Goal: Task Accomplishment & Management: Use online tool/utility

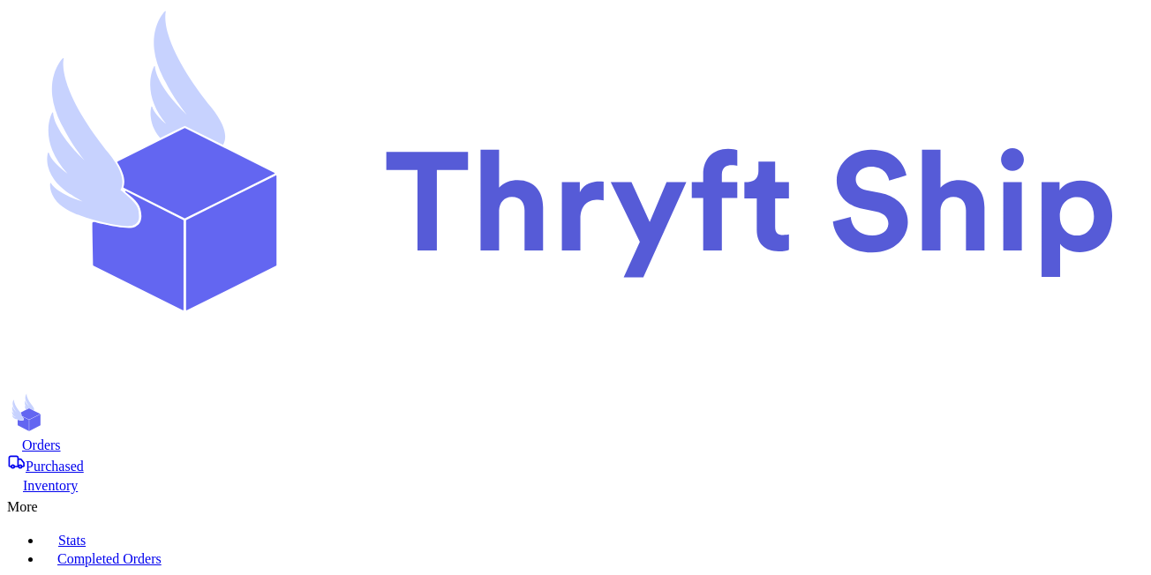
scroll to position [85, 0]
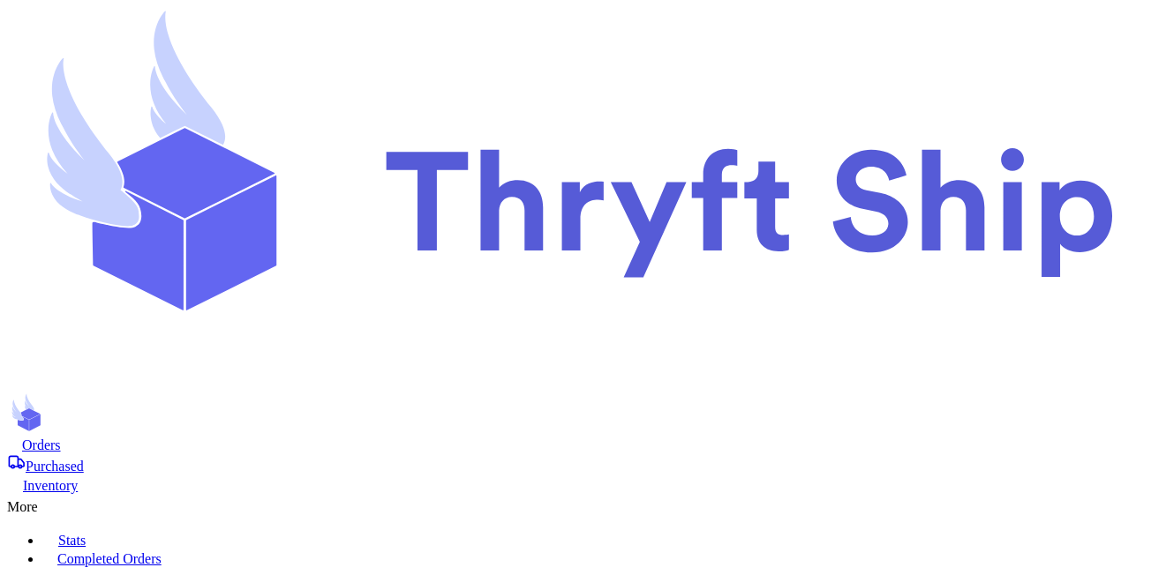
checkbox input "false"
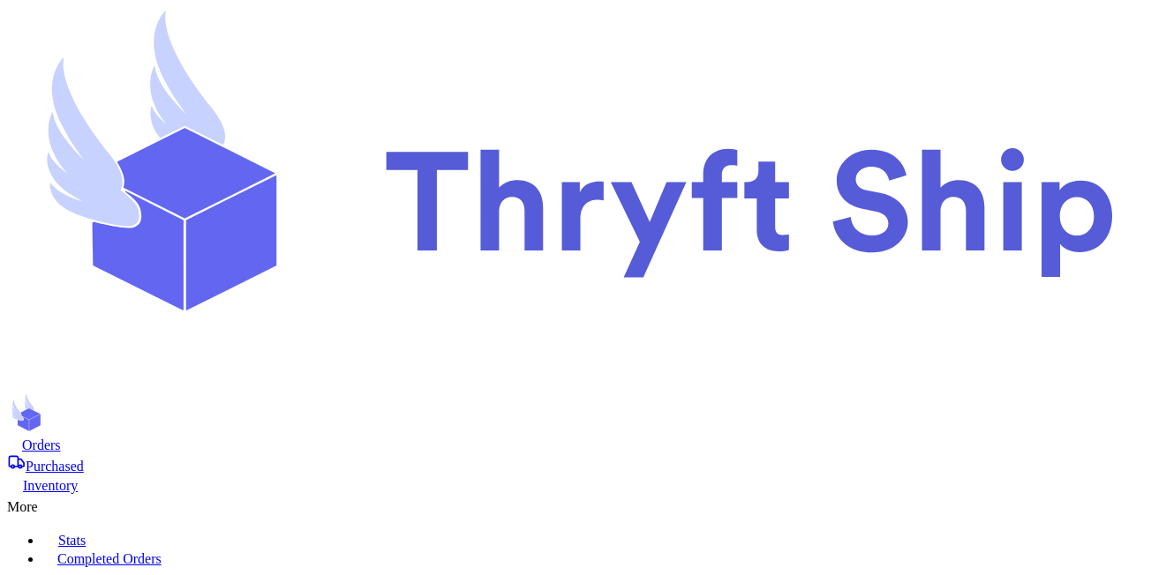
scroll to position [862, 0]
checkbox input "false"
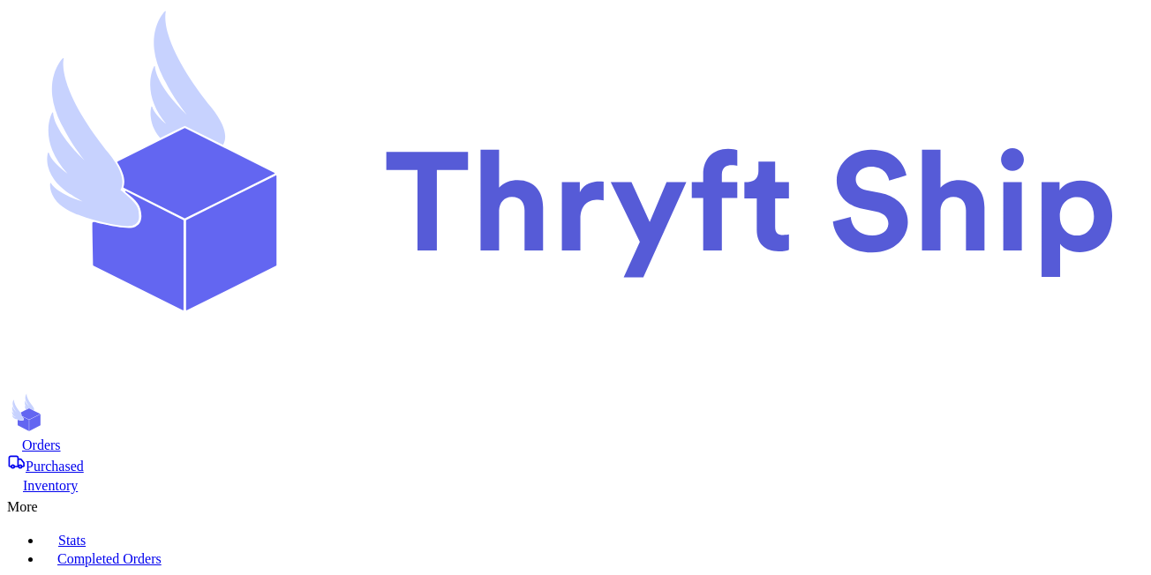
checkbox input "false"
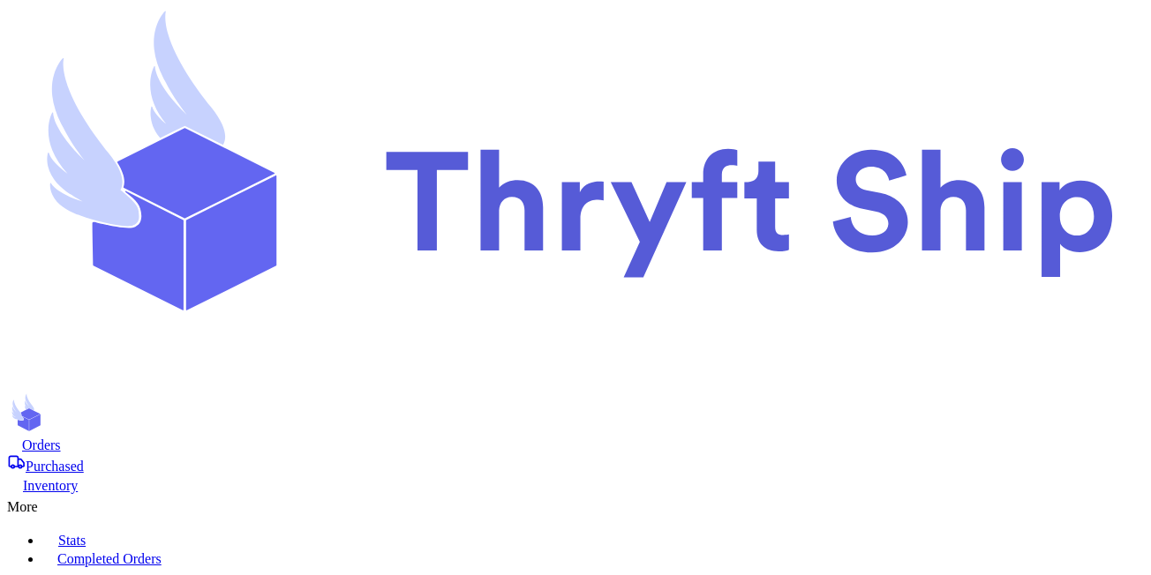
scroll to position [175, 0]
drag, startPoint x: 1071, startPoint y: 349, endPoint x: 815, endPoint y: 349, distance: 255.9
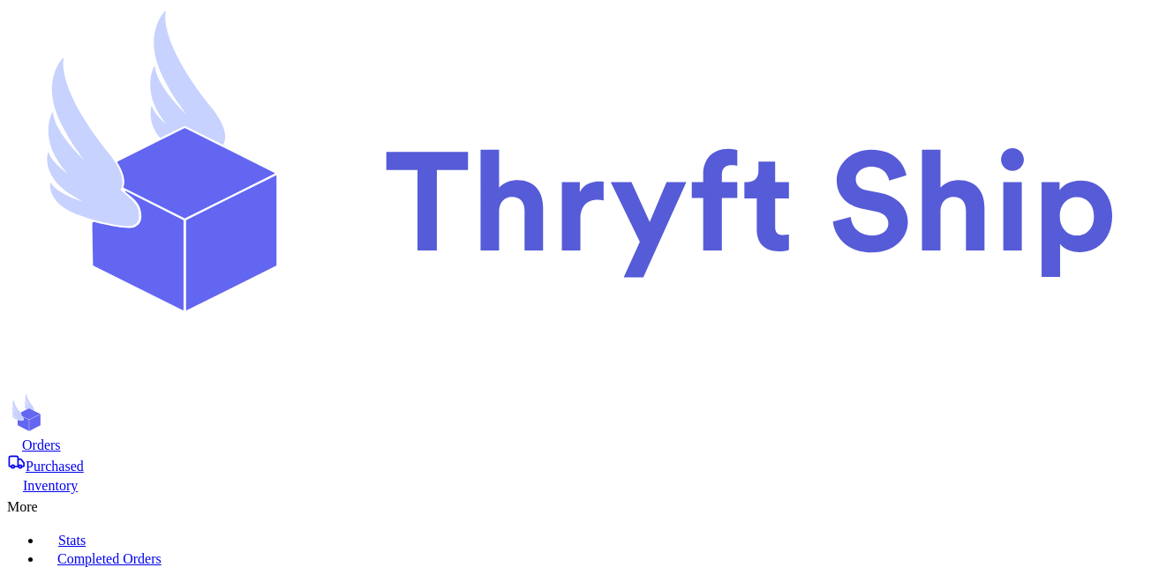
copy div "681 n state st., Unit 4 Ukiah, CA 95482"
drag, startPoint x: 811, startPoint y: 358, endPoint x: 1103, endPoint y: 358, distance: 292.1
copy div "4681 n state st., Unit 4 Ukiah, CA 95482"
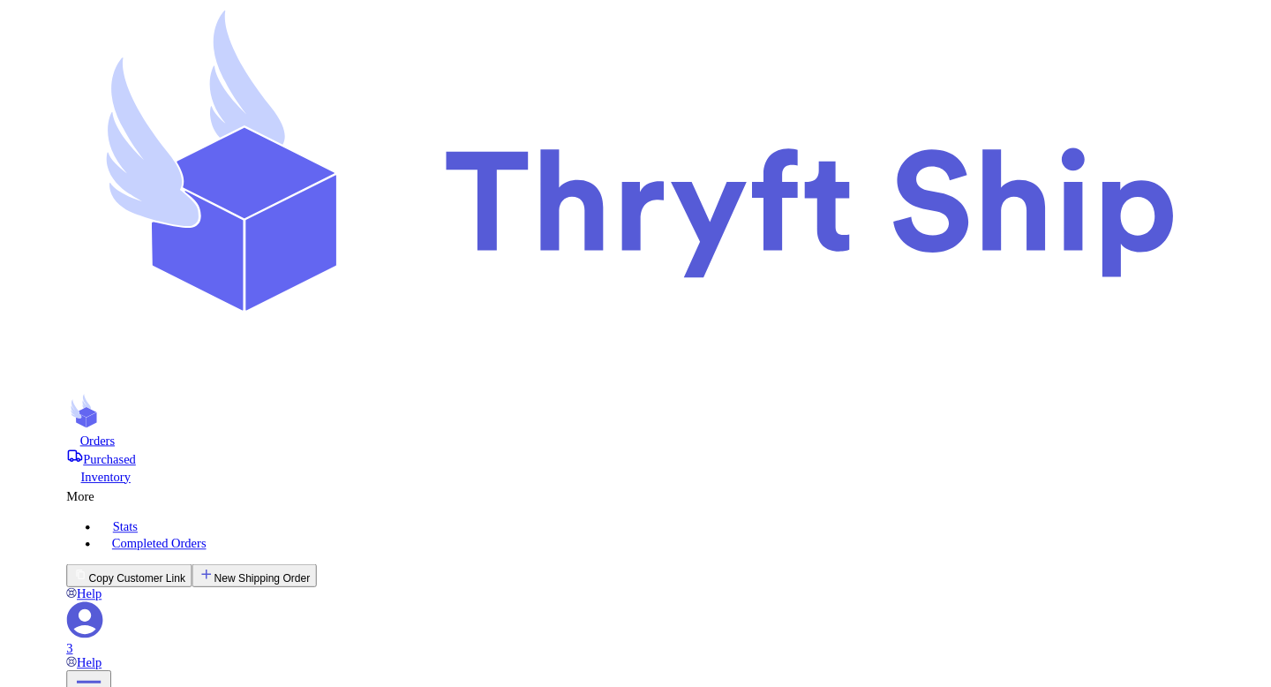
scroll to position [855, 0]
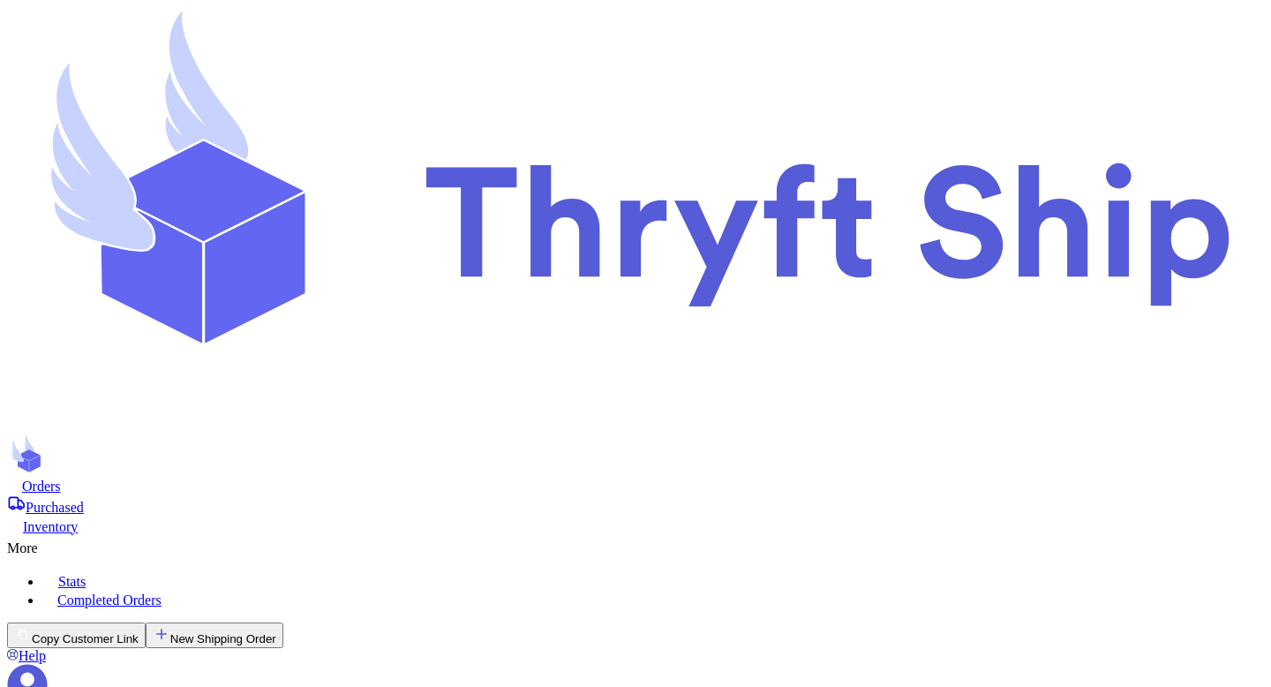
checkbox input "false"
click at [672, 535] on div "More" at bounding box center [635, 545] width 1257 height 21
click at [423, 494] on div "Purchased" at bounding box center [635, 504] width 1257 height 21
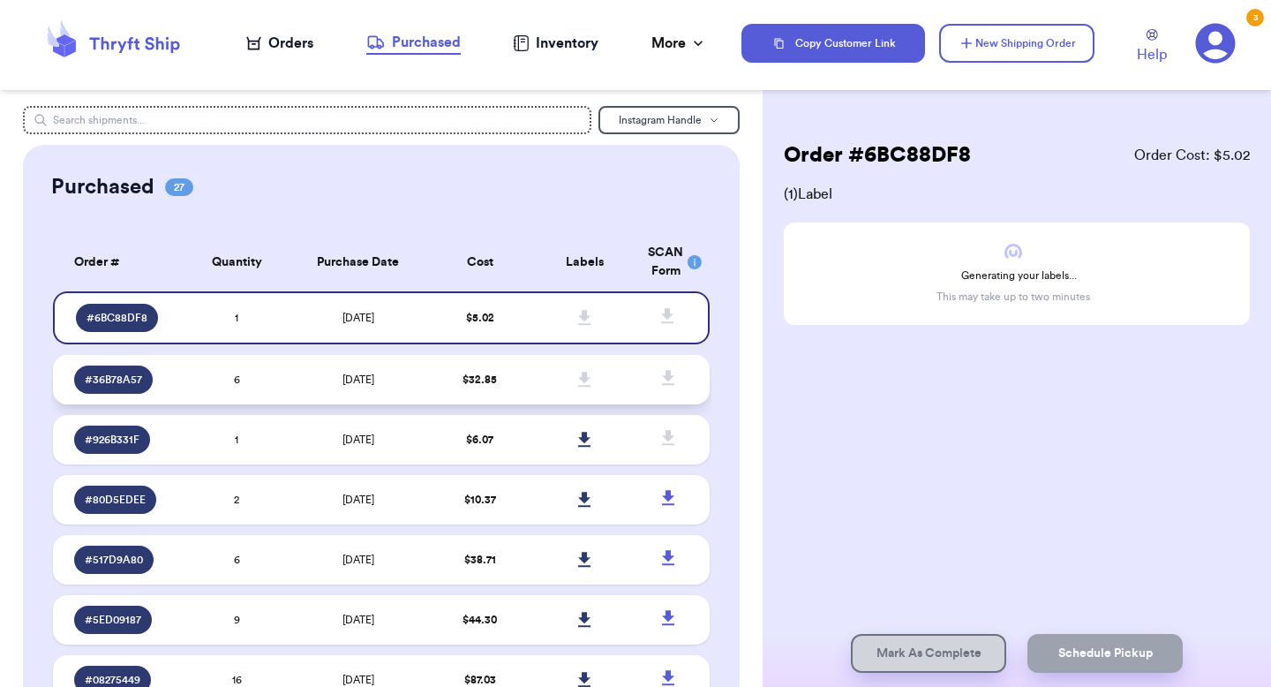
click at [523, 364] on td "$ 32.85" at bounding box center [479, 379] width 105 height 49
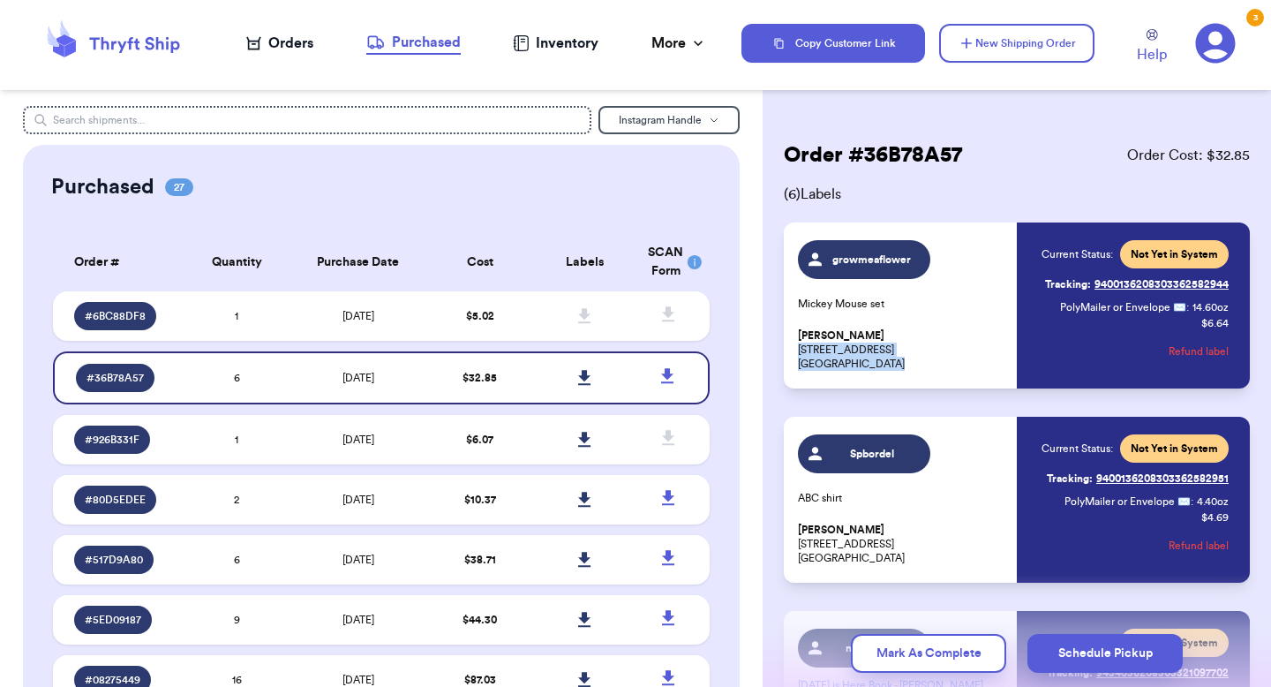
drag, startPoint x: 893, startPoint y: 367, endPoint x: 790, endPoint y: 346, distance: 105.4
click at [787, 346] on div "growmeaflower Mickey Mouse set [PERSON_NAME] [STREET_ADDRESS] Current Status: N…" at bounding box center [1017, 305] width 466 height 166
copy p "[STREET_ADDRESS]"
click at [888, 356] on p "[PERSON_NAME] [STREET_ADDRESS]" at bounding box center [902, 349] width 208 height 42
drag, startPoint x: 888, startPoint y: 362, endPoint x: 800, endPoint y: 351, distance: 88.0
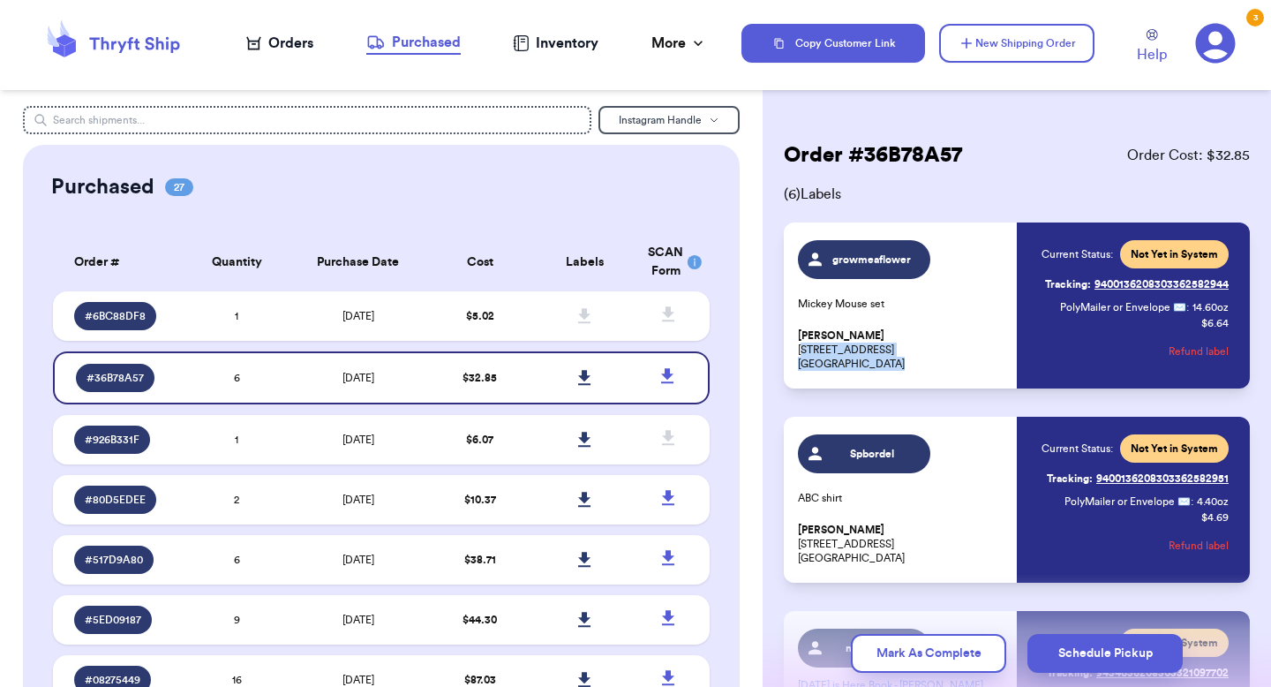
click at [800, 351] on p "[PERSON_NAME] [STREET_ADDRESS]" at bounding box center [902, 349] width 208 height 42
copy p "[STREET_ADDRESS]"
drag, startPoint x: 798, startPoint y: 352, endPoint x: 917, endPoint y: 355, distance: 119.2
click at [917, 355] on p "[PERSON_NAME] [STREET_ADDRESS]" at bounding box center [902, 349] width 208 height 42
click at [884, 375] on div "growmeaflower Mickey Mouse set [PERSON_NAME] [STREET_ADDRESS] Current Status: N…" at bounding box center [1017, 305] width 466 height 166
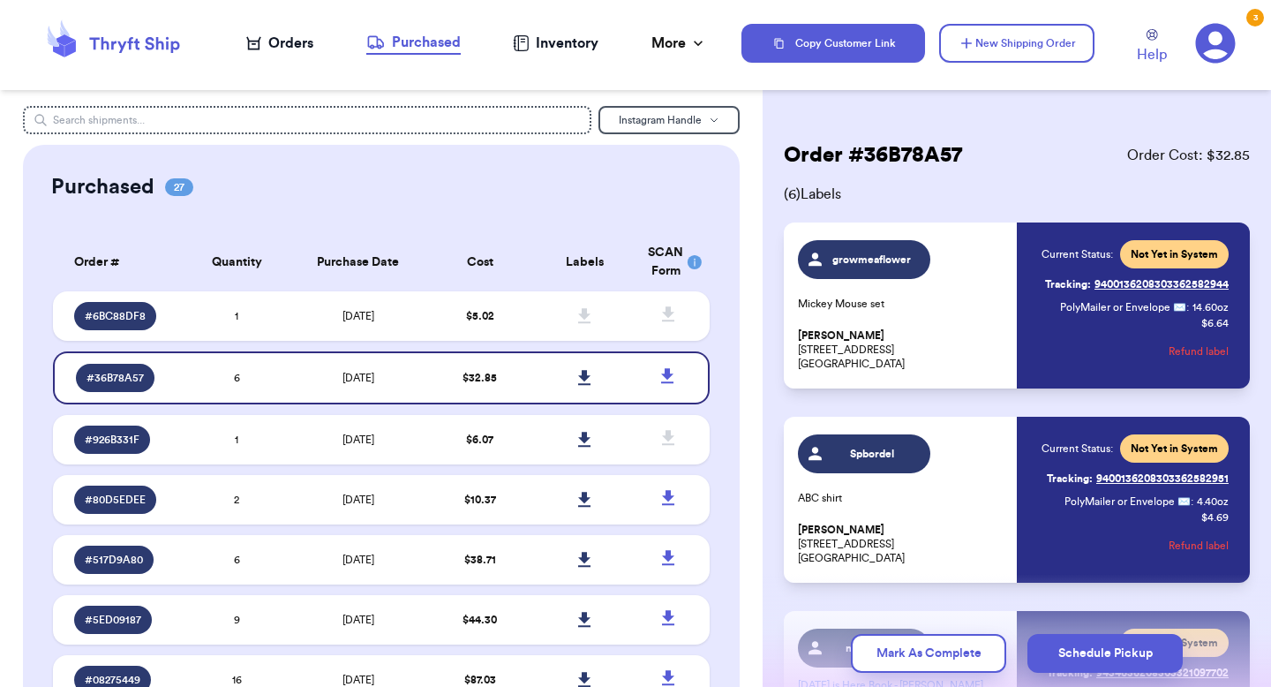
drag, startPoint x: 890, startPoint y: 364, endPoint x: 792, endPoint y: 340, distance: 101.0
click at [787, 343] on div "growmeaflower Mickey Mouse set [PERSON_NAME] [STREET_ADDRESS] Current Status: N…" at bounding box center [1017, 305] width 466 height 166
drag, startPoint x: 798, startPoint y: 349, endPoint x: 934, endPoint y: 376, distance: 138.6
click at [934, 376] on div "growmeaflower Mickey Mouse set [PERSON_NAME] [STREET_ADDRESS] Current Status: N…" at bounding box center [1017, 305] width 466 height 166
copy p "[STREET_ADDRESS]"
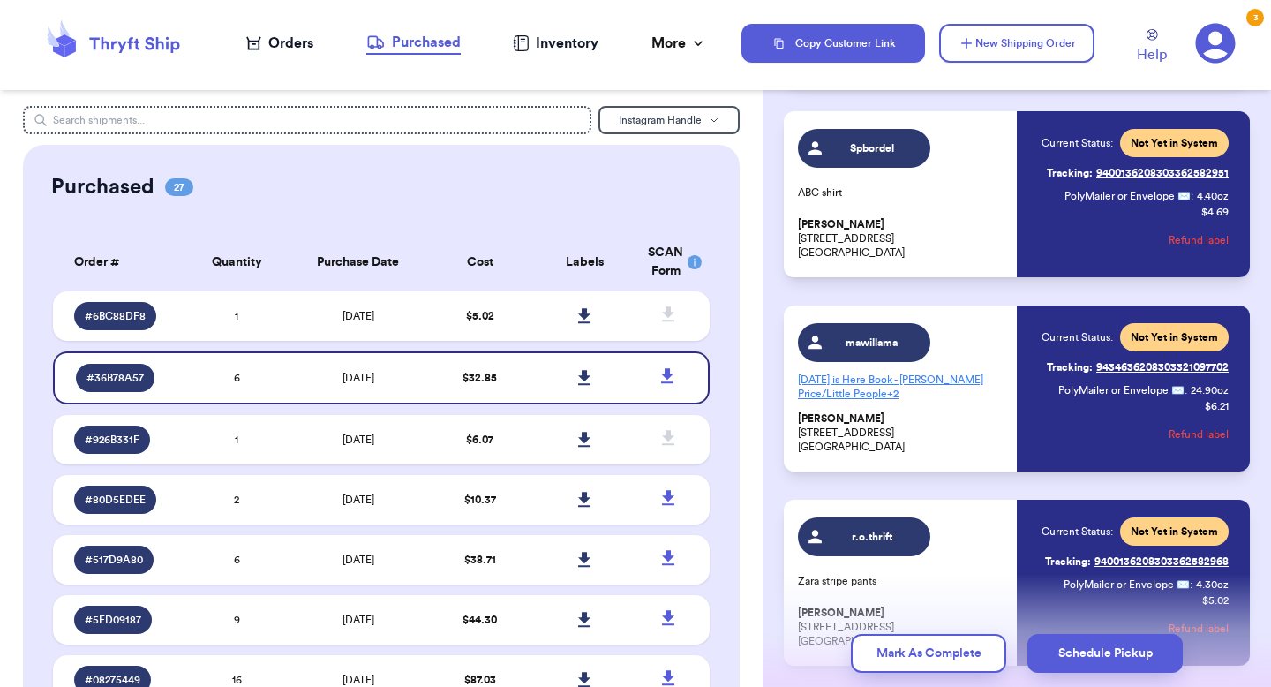
scroll to position [306, 0]
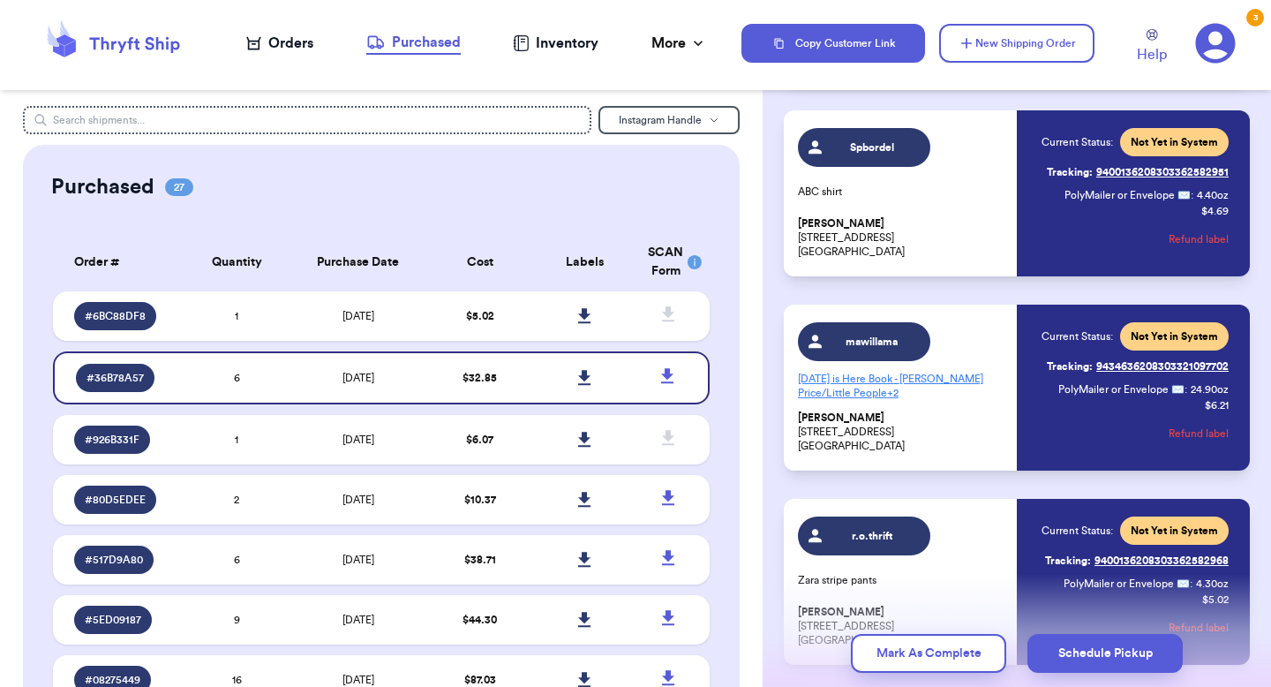
drag, startPoint x: 903, startPoint y: 443, endPoint x: 777, endPoint y: 434, distance: 125.6
click at [777, 434] on div "Order # 36B78A57 Order Cost: $ 32.85 ( 6 ) Labels growmeaflower Mickey Mouse se…" at bounding box center [1016, 497] width 508 height 1394
copy p "[STREET_ADDRESS]"
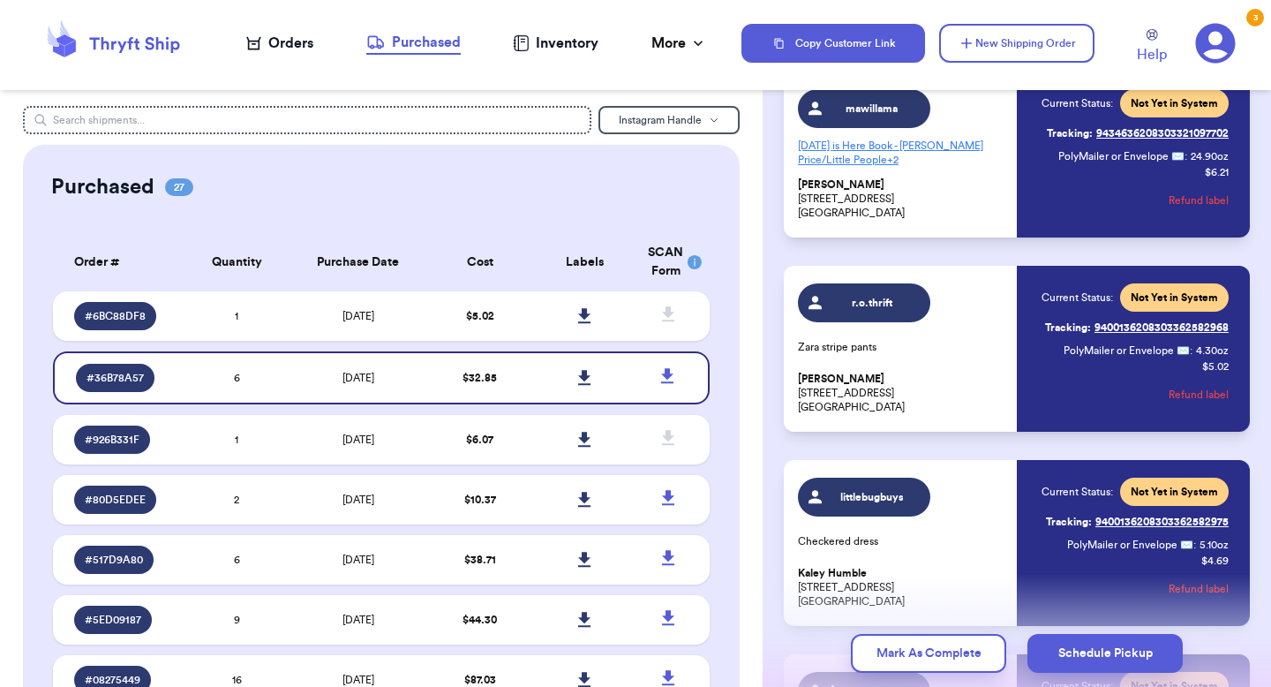
scroll to position [560, 0]
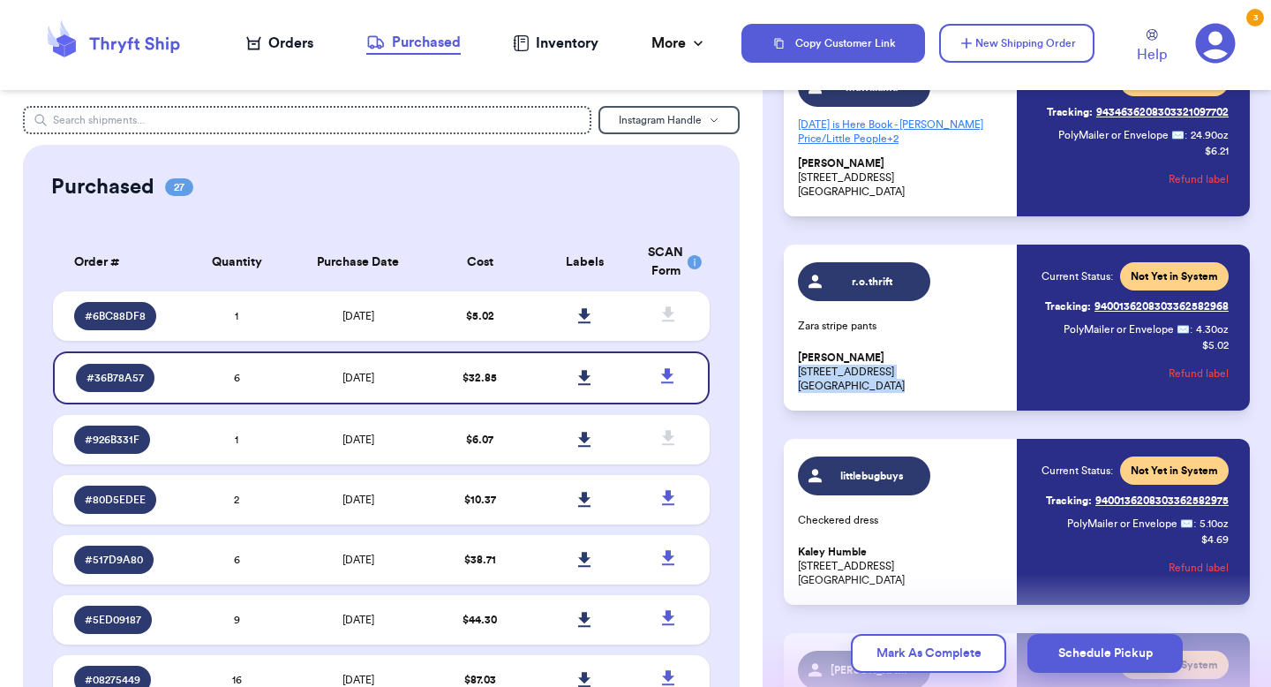
drag, startPoint x: 895, startPoint y: 391, endPoint x: 797, endPoint y: 366, distance: 101.0
click at [798, 366] on p "[PERSON_NAME] [STREET_ADDRESS]" at bounding box center [902, 371] width 208 height 42
copy p "[STREET_ADDRESS]"
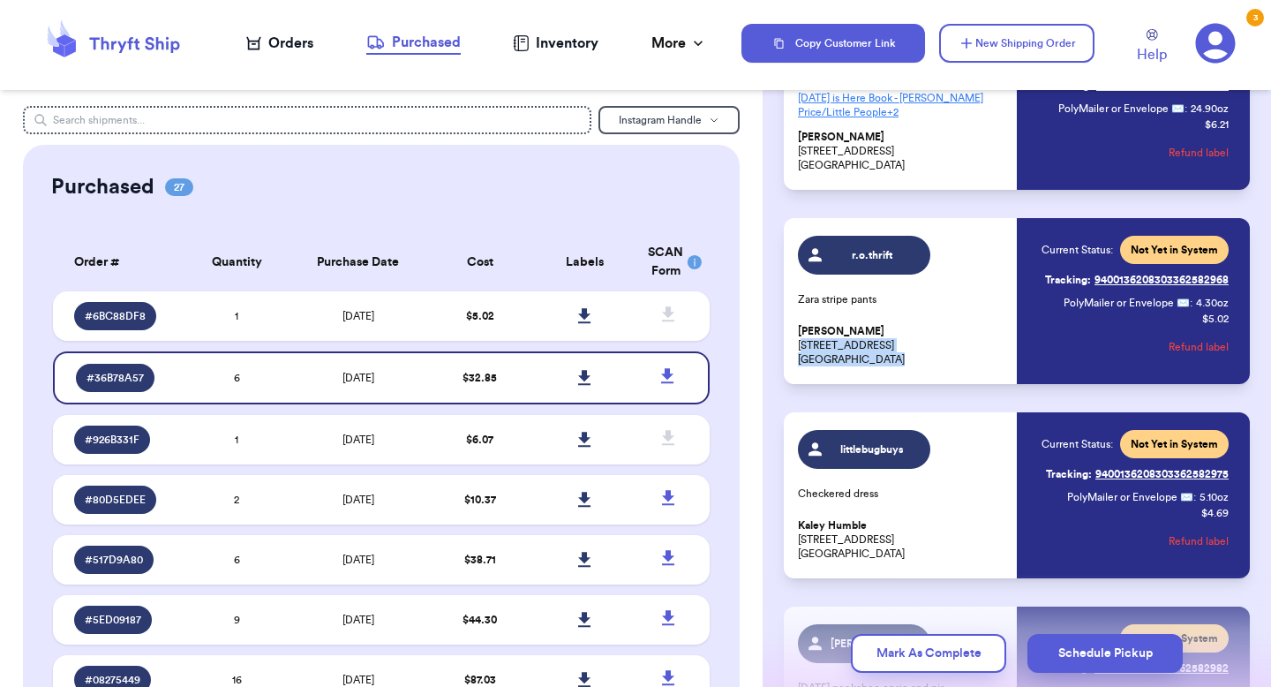
drag, startPoint x: 895, startPoint y: 353, endPoint x: 804, endPoint y: 342, distance: 91.5
click at [804, 343] on p "[PERSON_NAME] [STREET_ADDRESS]" at bounding box center [902, 345] width 208 height 42
click at [909, 361] on p "[PERSON_NAME] [STREET_ADDRESS]" at bounding box center [902, 345] width 208 height 42
drag, startPoint x: 904, startPoint y: 359, endPoint x: 787, endPoint y: 347, distance: 117.1
click at [787, 347] on div "r.o.thrift Zara stripe pants [PERSON_NAME] [STREET_ADDRESS] Current Status: Not…" at bounding box center [1017, 301] width 466 height 166
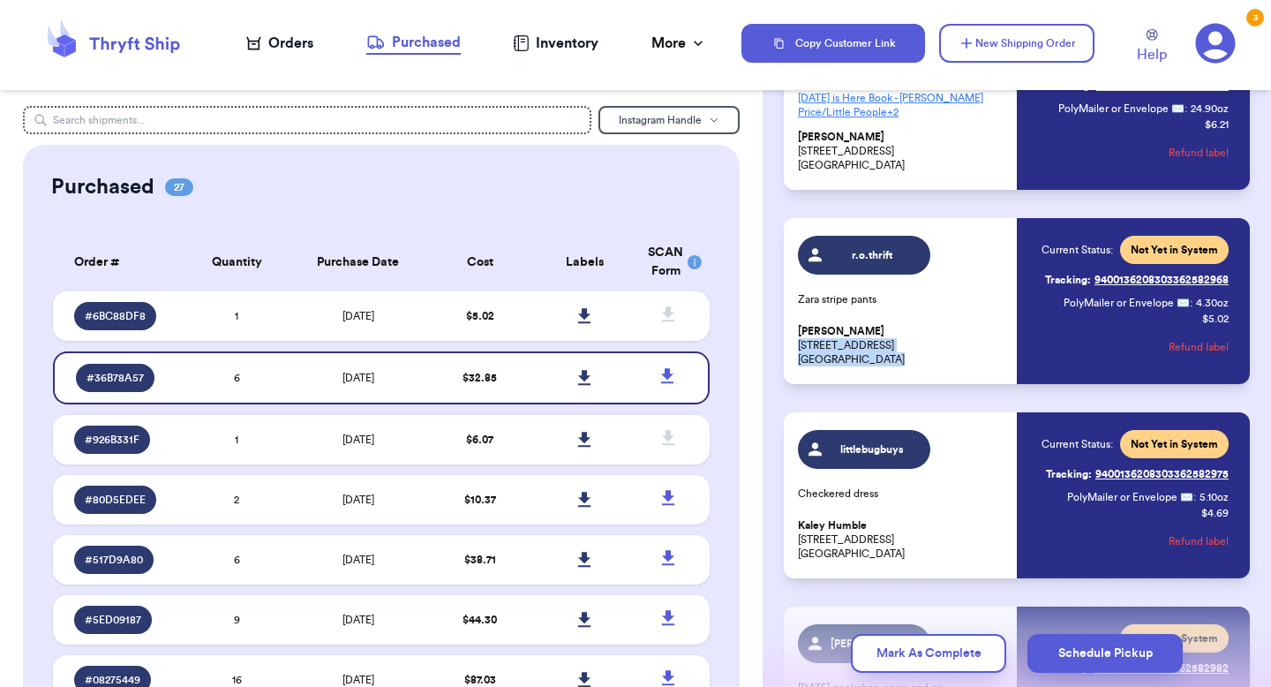
copy p "[STREET_ADDRESS]"
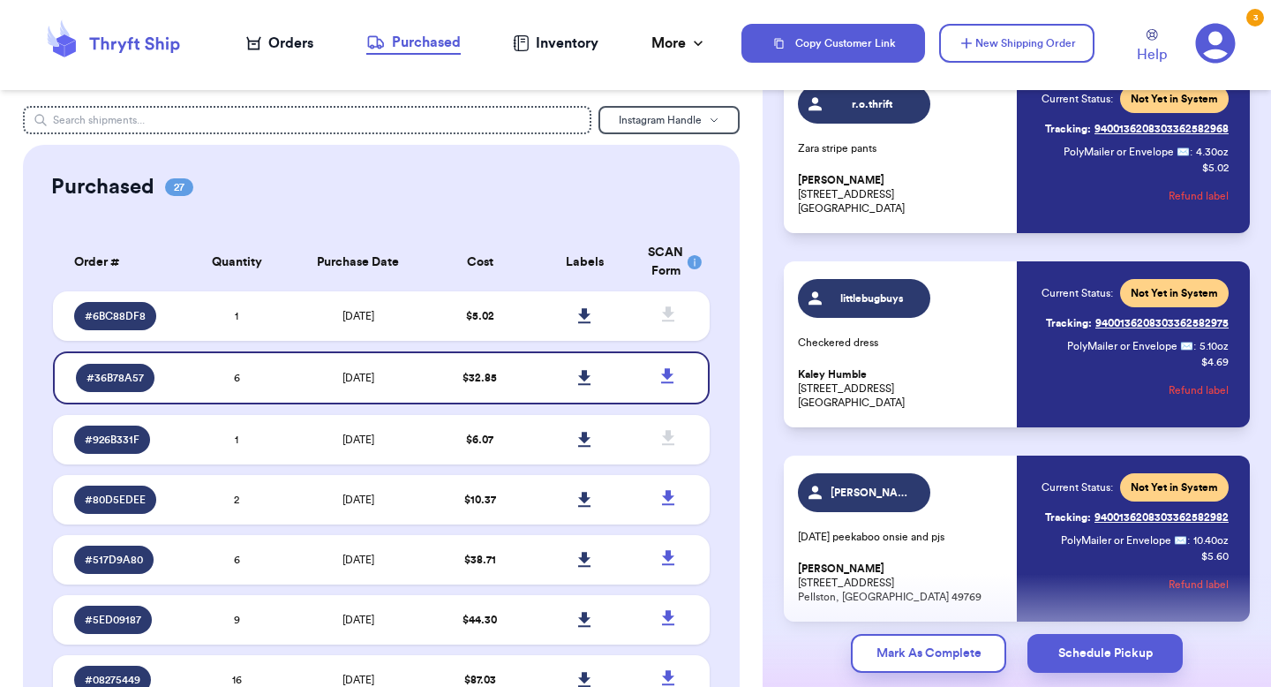
scroll to position [777, 0]
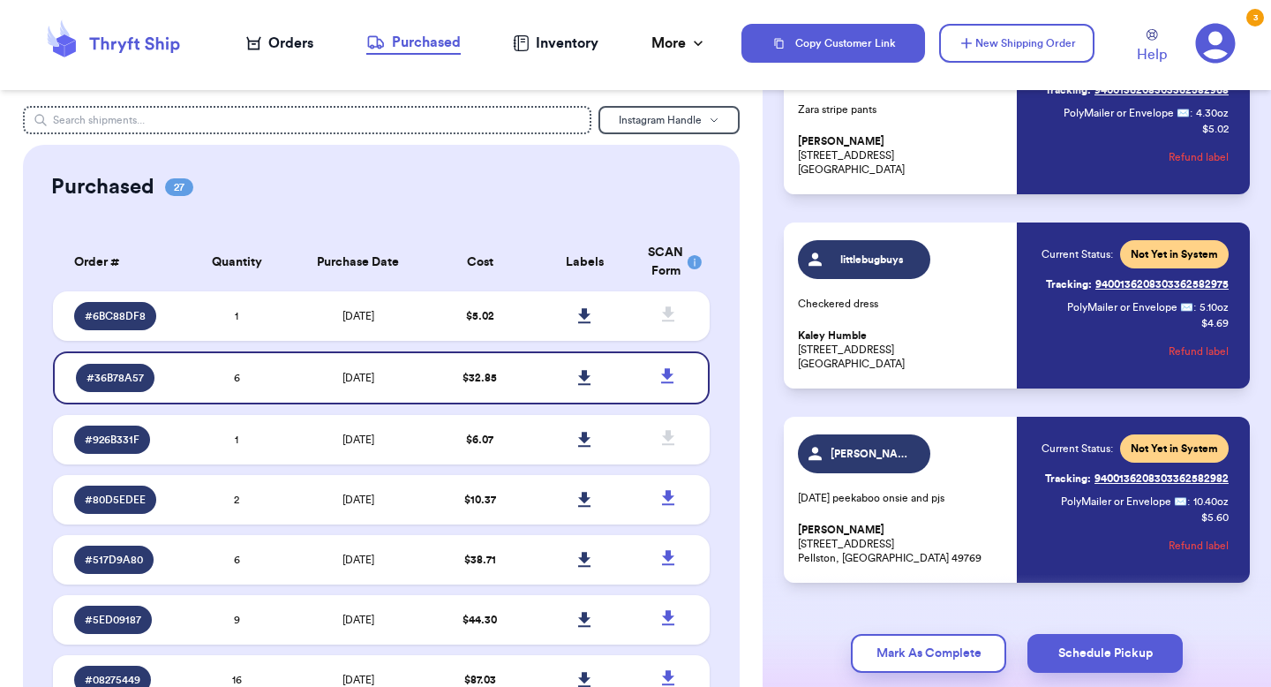
drag, startPoint x: 925, startPoint y: 363, endPoint x: 787, endPoint y: 349, distance: 138.3
click at [787, 349] on div "littlebugbuys Checkered dress Kaley Humble [STREET_ADDRESS] Current Status: Not…" at bounding box center [1017, 305] width 466 height 166
copy p "[STREET_ADDRESS]"
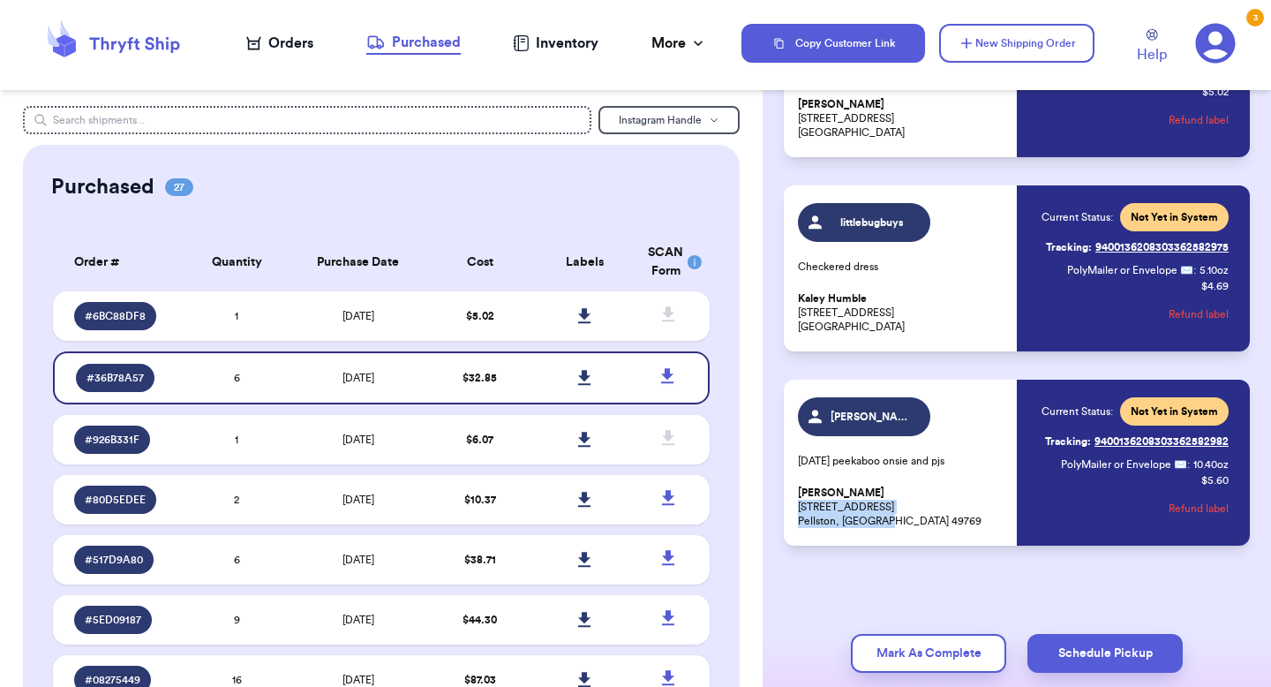
drag, startPoint x: 896, startPoint y: 518, endPoint x: 775, endPoint y: 507, distance: 121.4
copy p "[STREET_ADDRESS]"
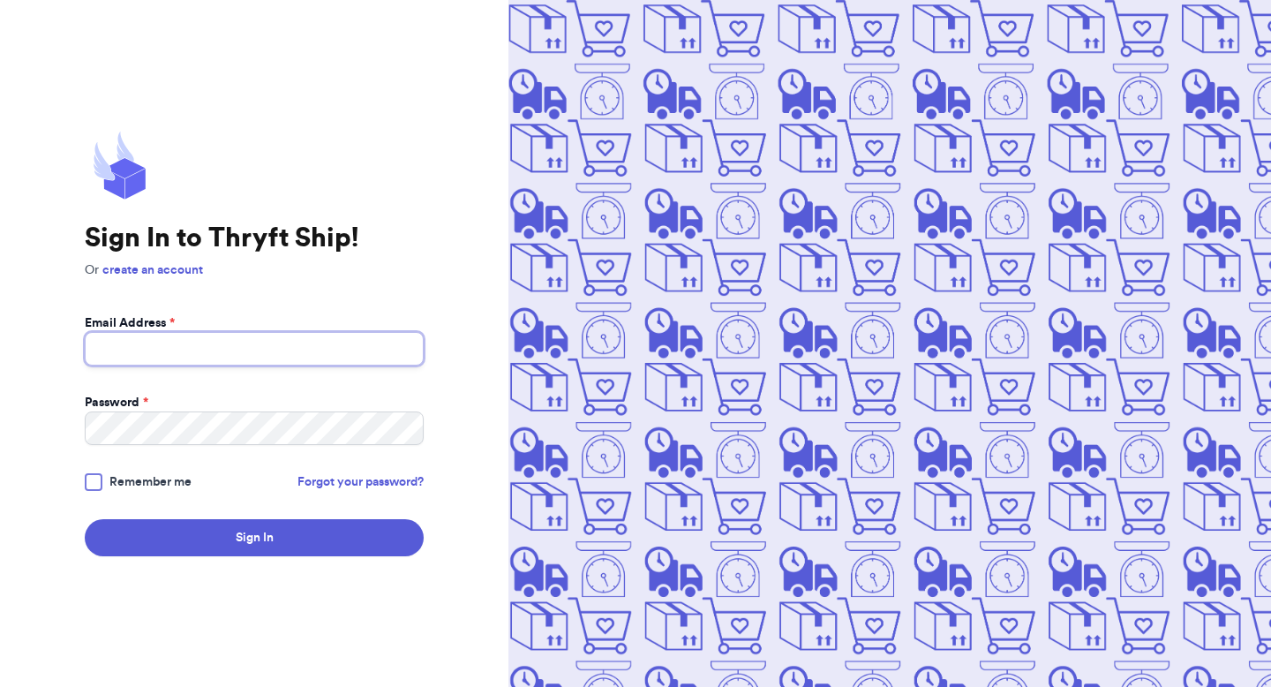
type input "[EMAIL_ADDRESS][DOMAIN_NAME]"
click at [218, 558] on div "Sign In to Thryft Ship! Or create an account Email Address * [EMAIL_ADDRESS][DO…" at bounding box center [254, 343] width 508 height 687
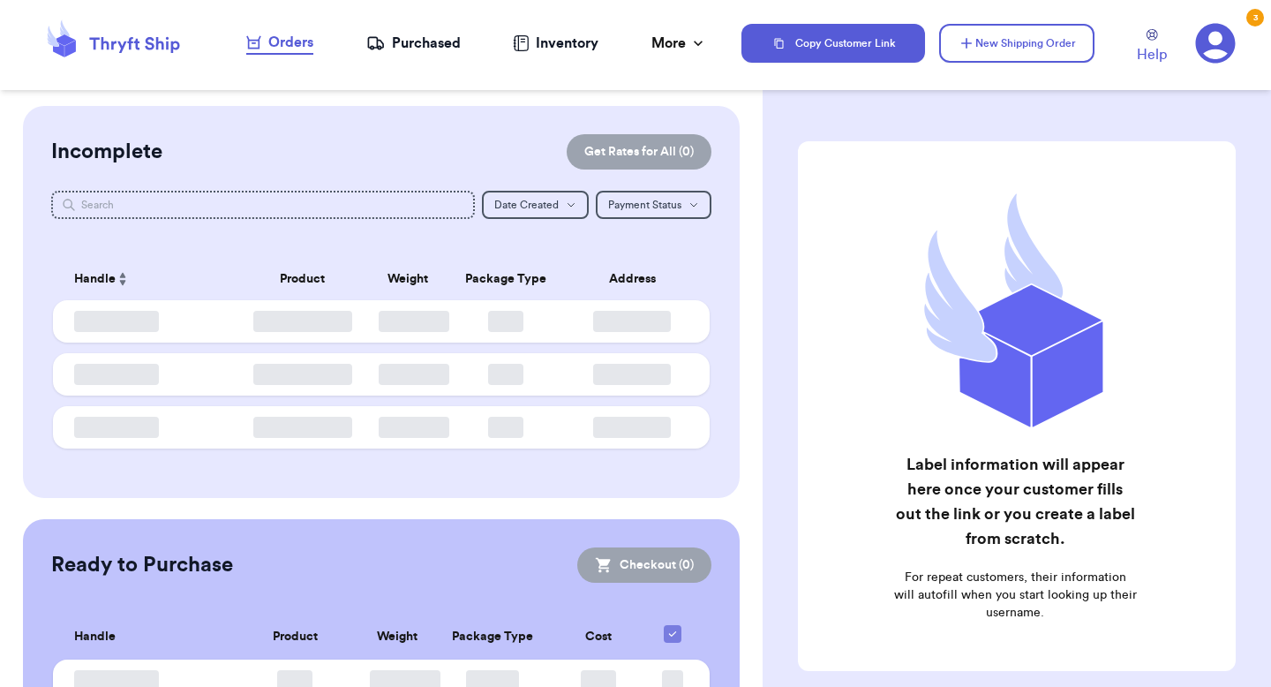
checkbox input "false"
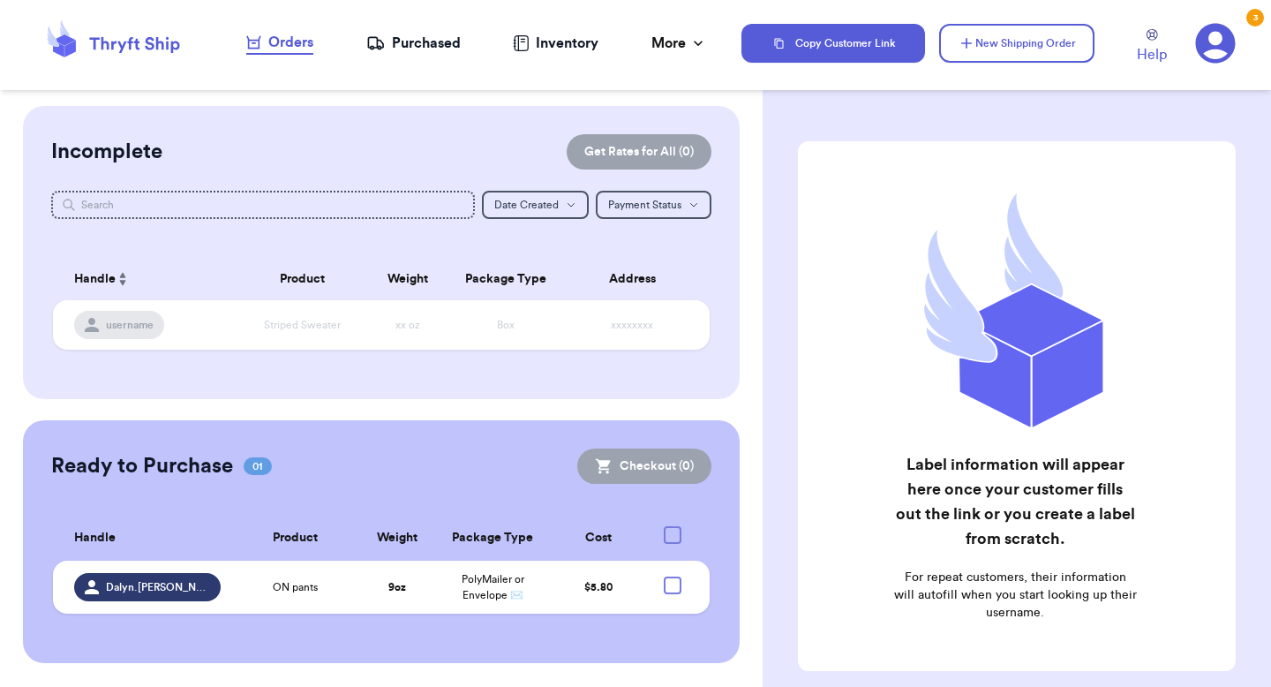
click at [403, 49] on div "Purchased" at bounding box center [413, 43] width 94 height 21
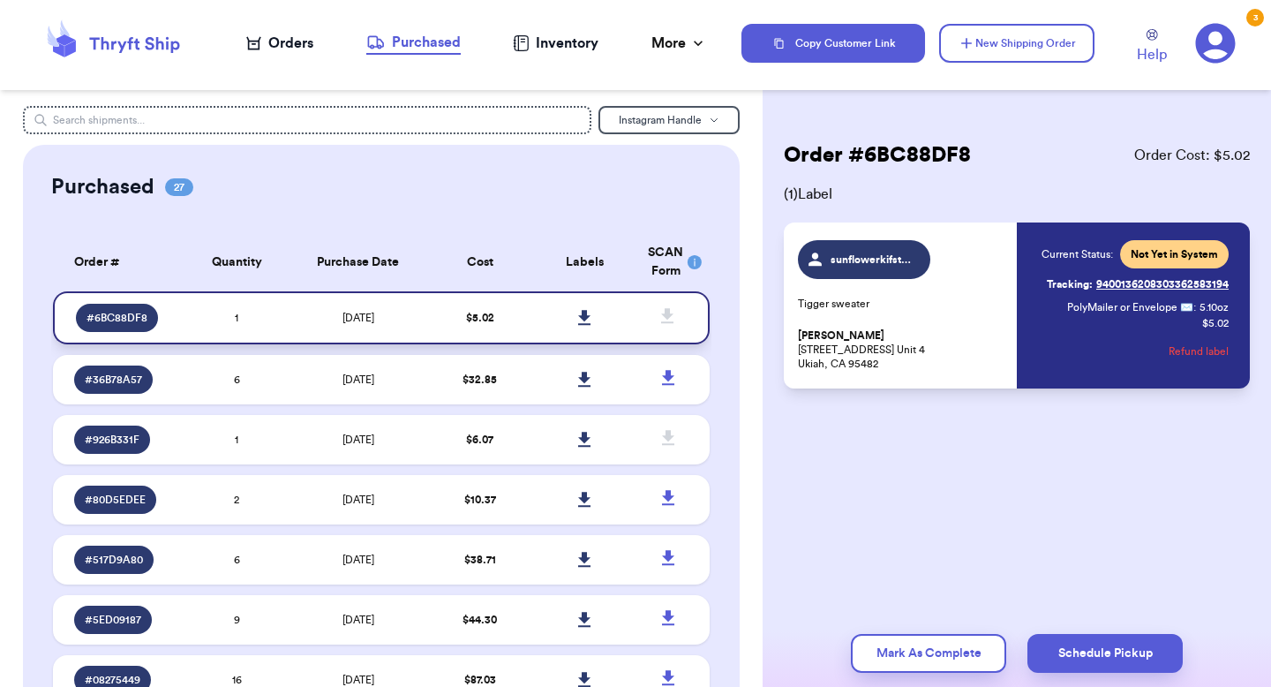
click at [585, 323] on icon at bounding box center [584, 317] width 12 height 15
click at [429, 369] on td "$ 32.85" at bounding box center [479, 379] width 105 height 49
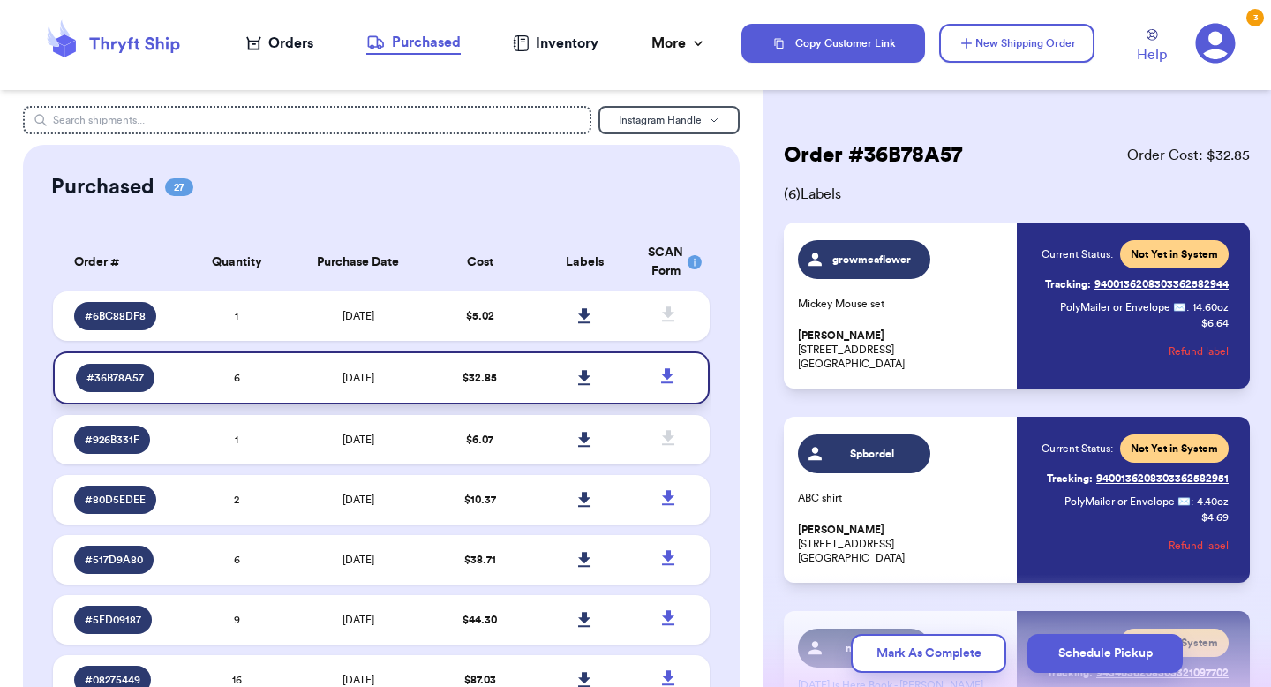
click at [585, 383] on icon at bounding box center [584, 377] width 12 height 15
click at [533, 326] on td at bounding box center [584, 315] width 105 height 49
